Goal: Task Accomplishment & Management: Use online tool/utility

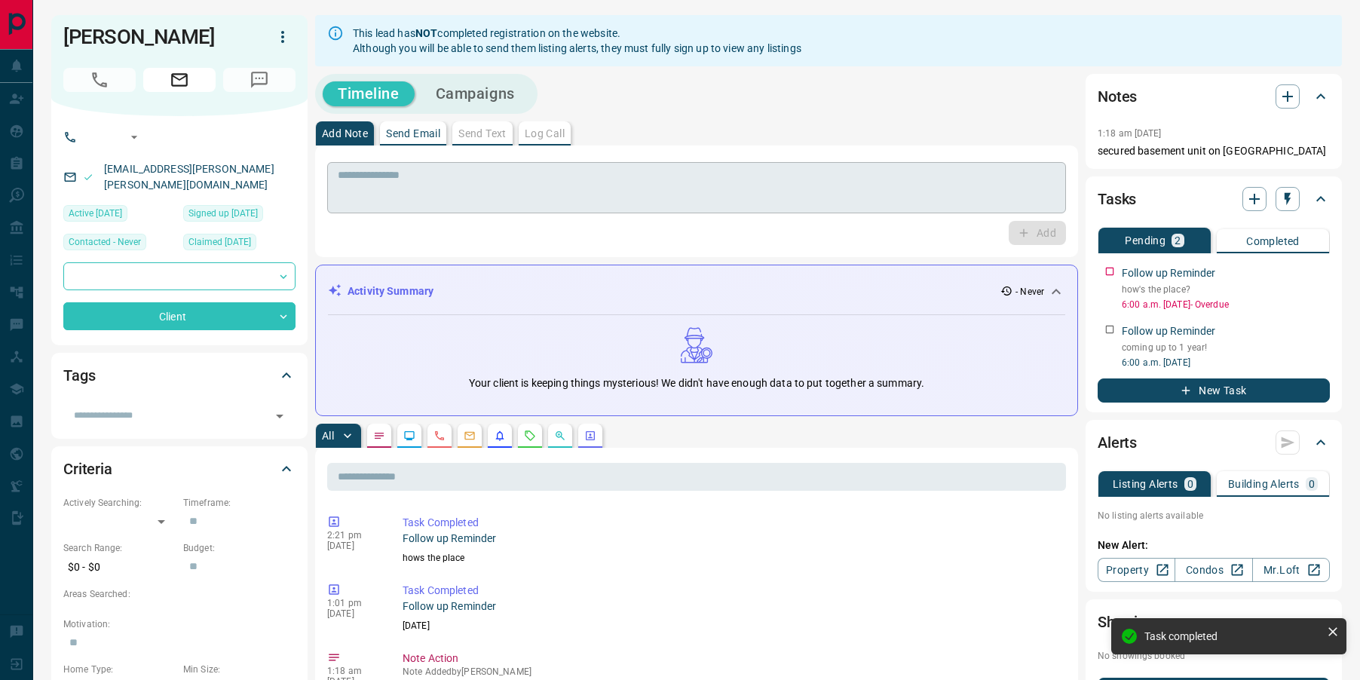
click at [498, 195] on textarea at bounding box center [697, 188] width 718 height 38
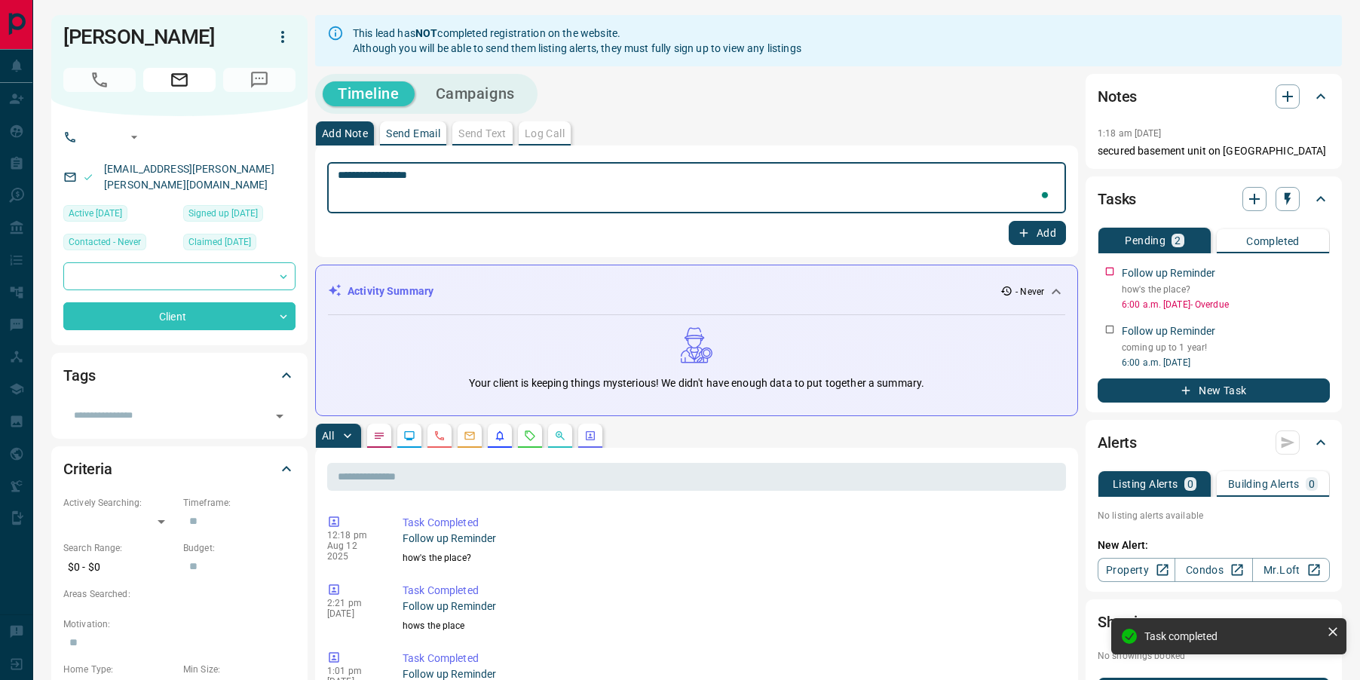
type textarea "**********"
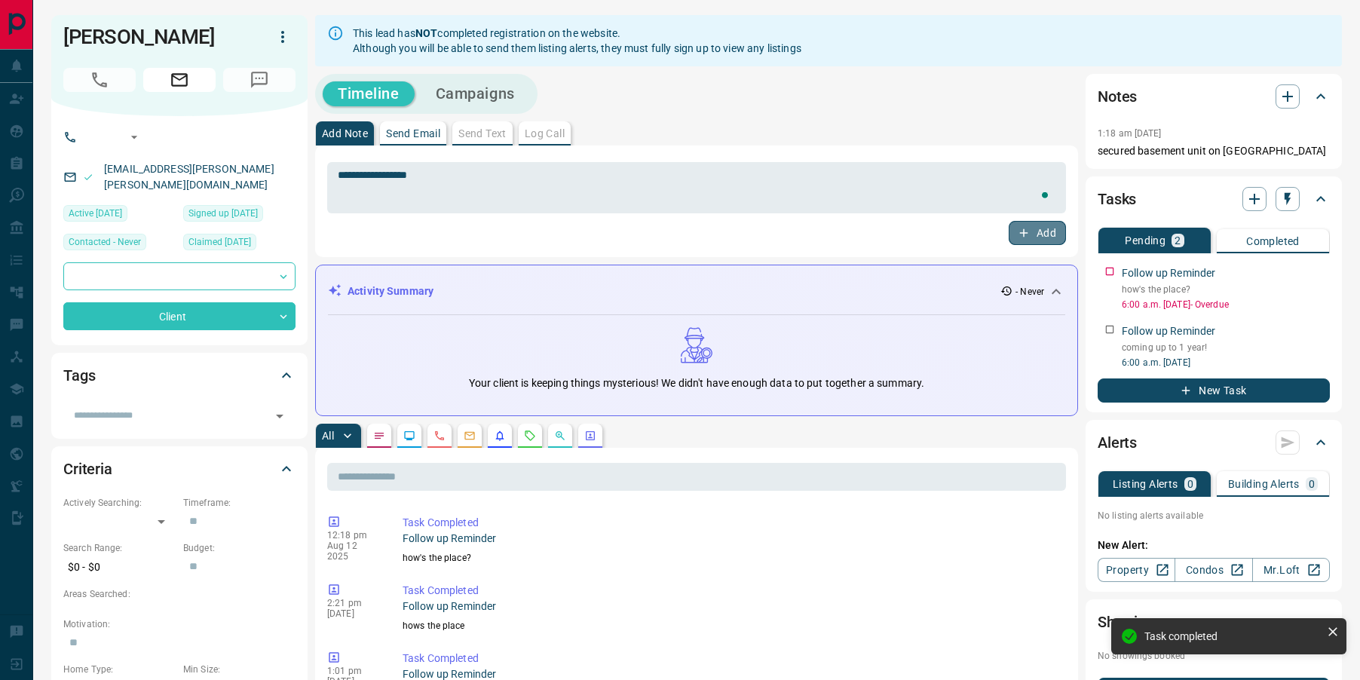
click at [1024, 235] on icon "button" at bounding box center [1024, 233] width 14 height 14
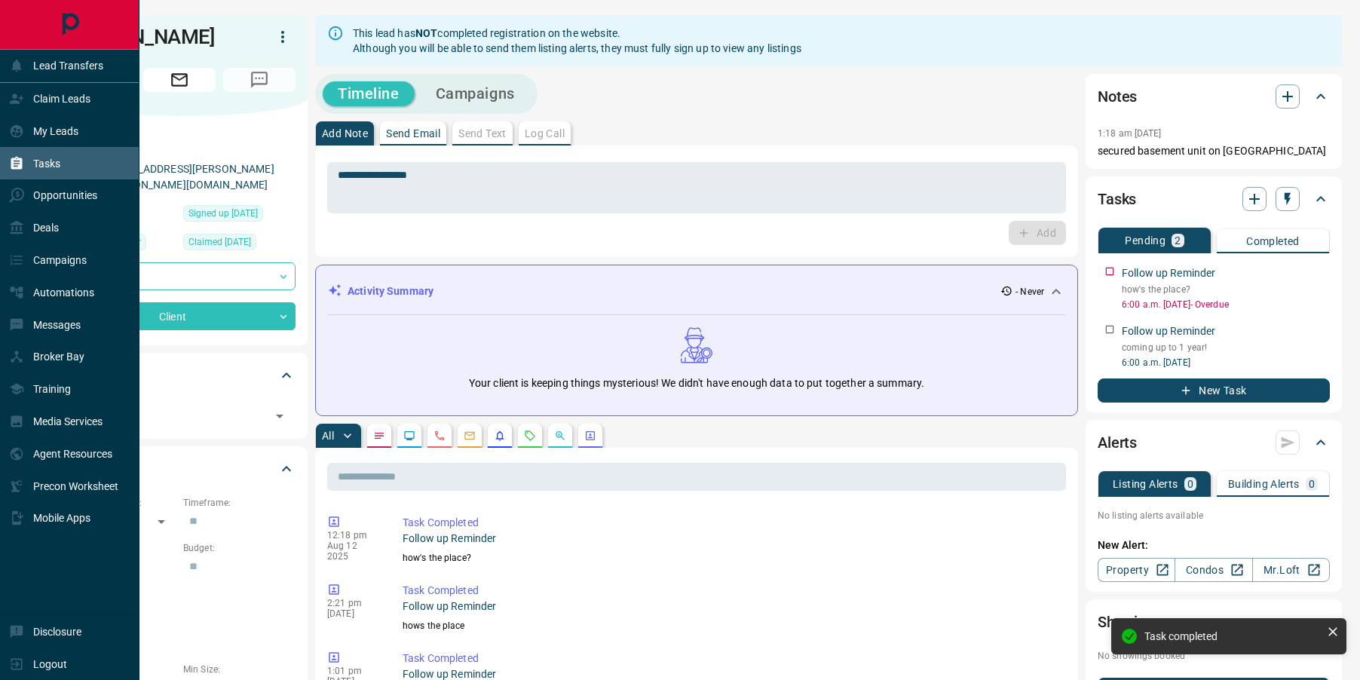
click at [21, 173] on div "Tasks" at bounding box center [34, 163] width 51 height 25
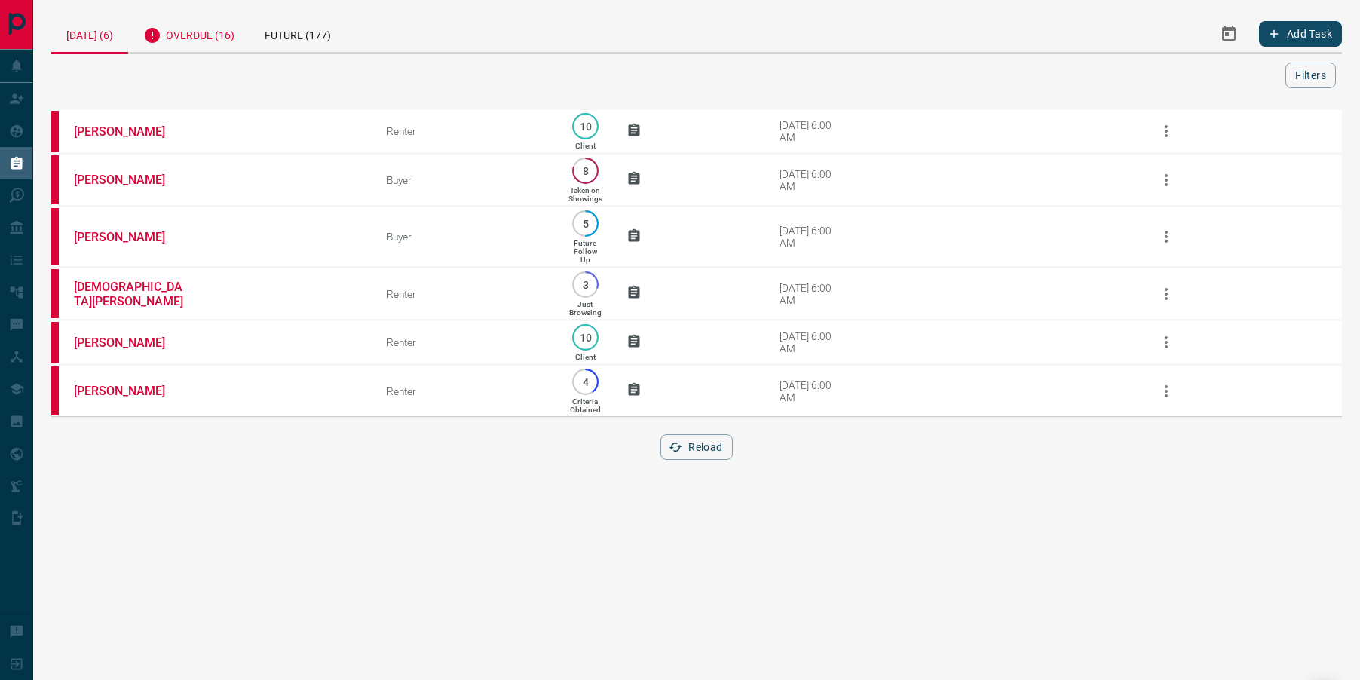
click at [182, 46] on div "Overdue (16)" at bounding box center [188, 33] width 121 height 37
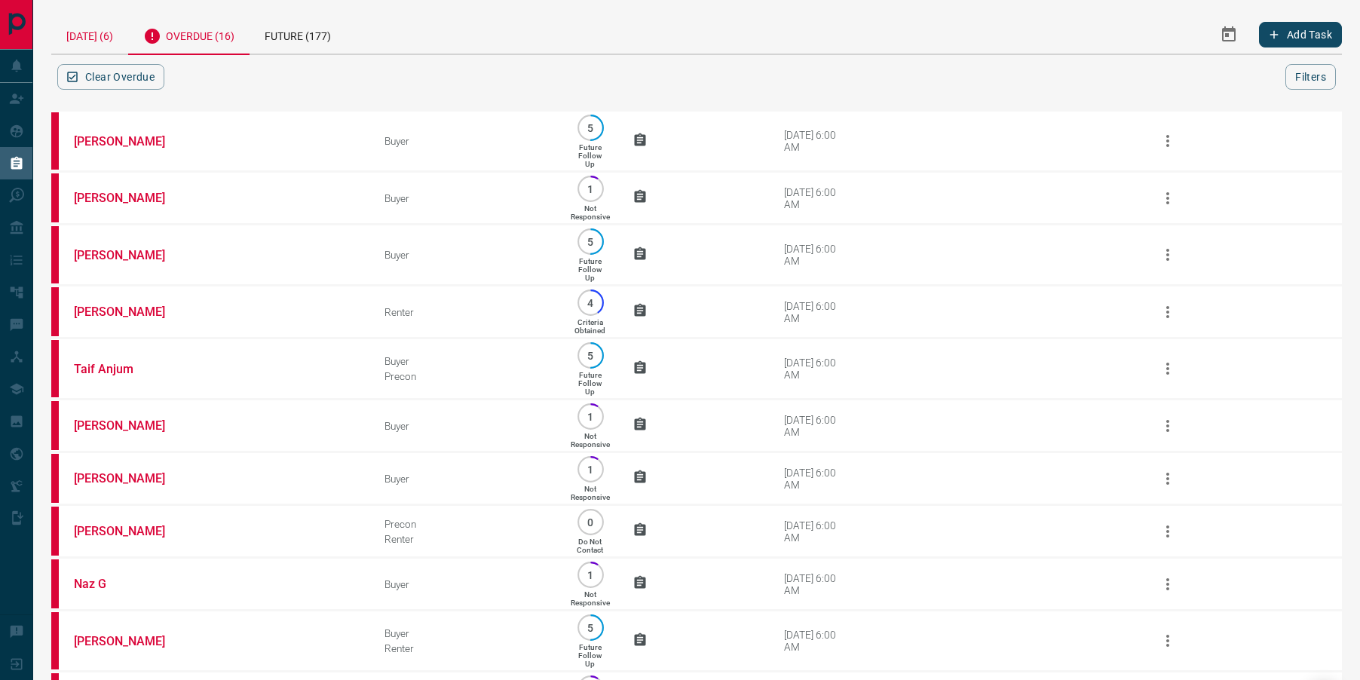
click at [70, 32] on div "[DATE] (6)" at bounding box center [89, 34] width 77 height 38
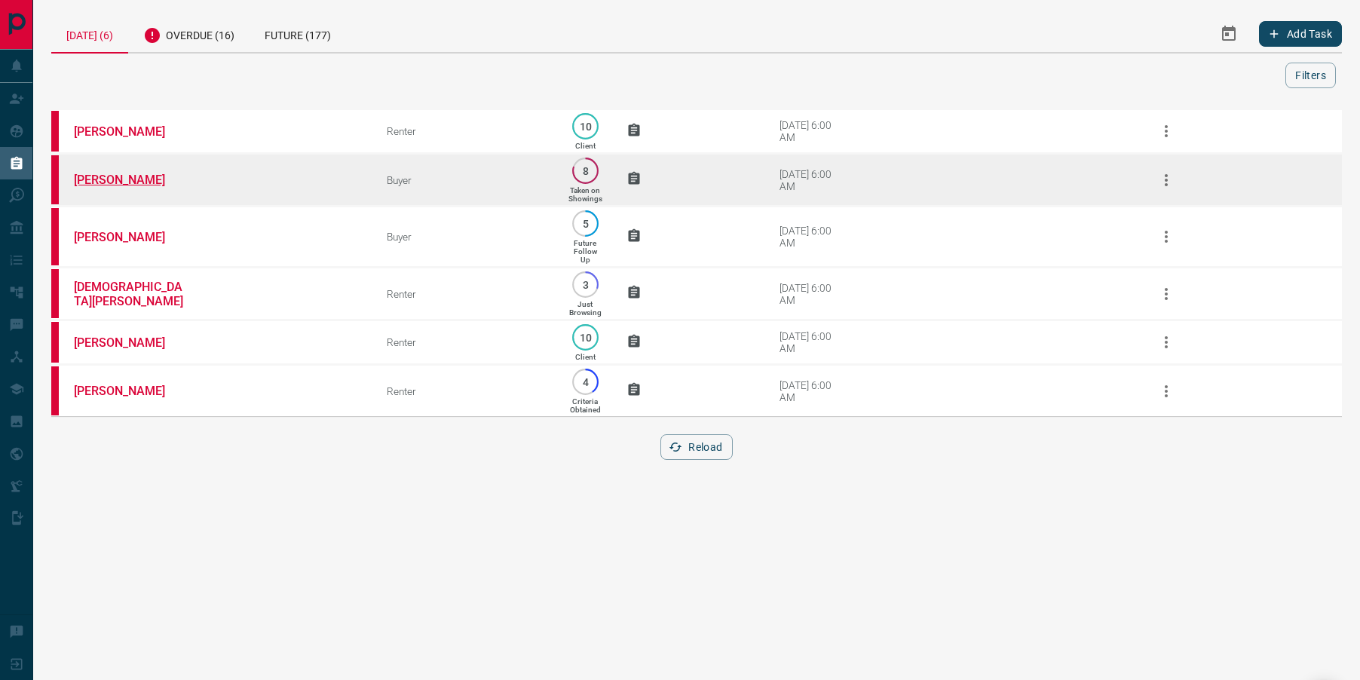
click at [103, 175] on link "[PERSON_NAME]" at bounding box center [130, 180] width 113 height 14
